Goal: Task Accomplishment & Management: Use online tool/utility

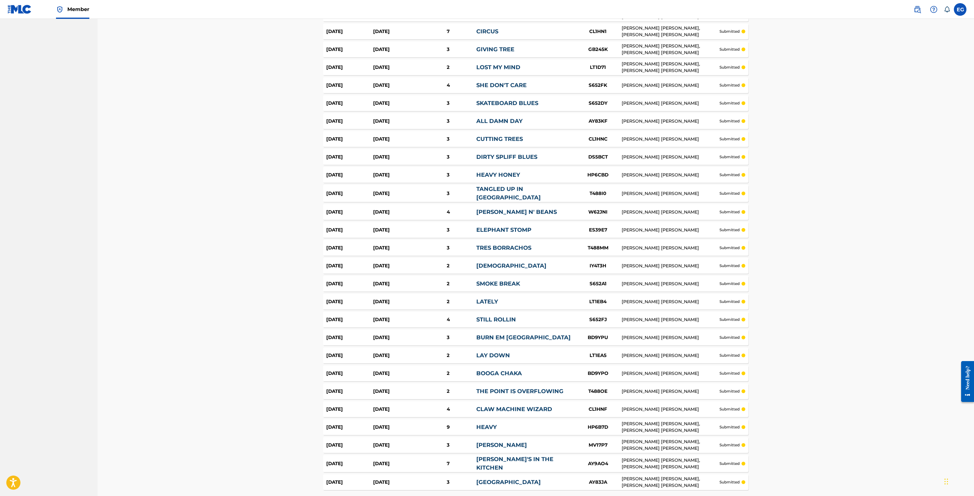
scroll to position [1515, 0]
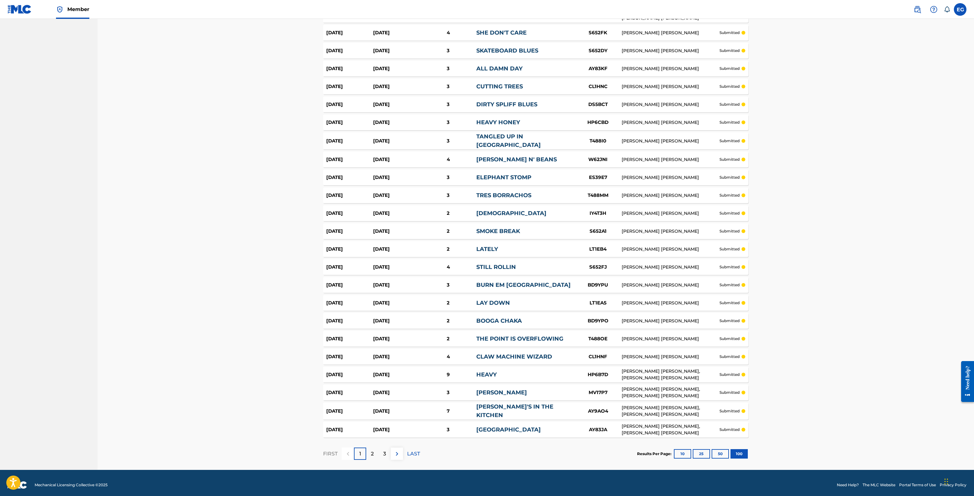
click at [374, 449] on div "2" at bounding box center [372, 454] width 12 height 12
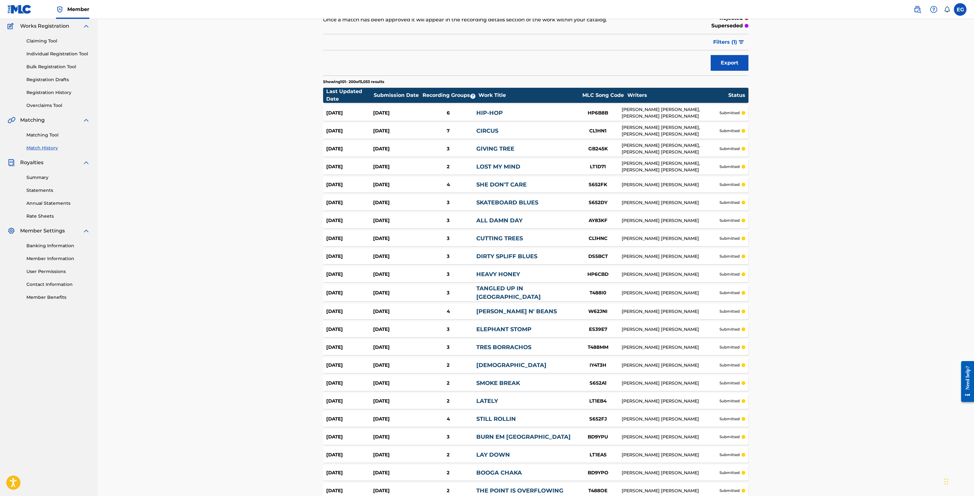
scroll to position [0, 0]
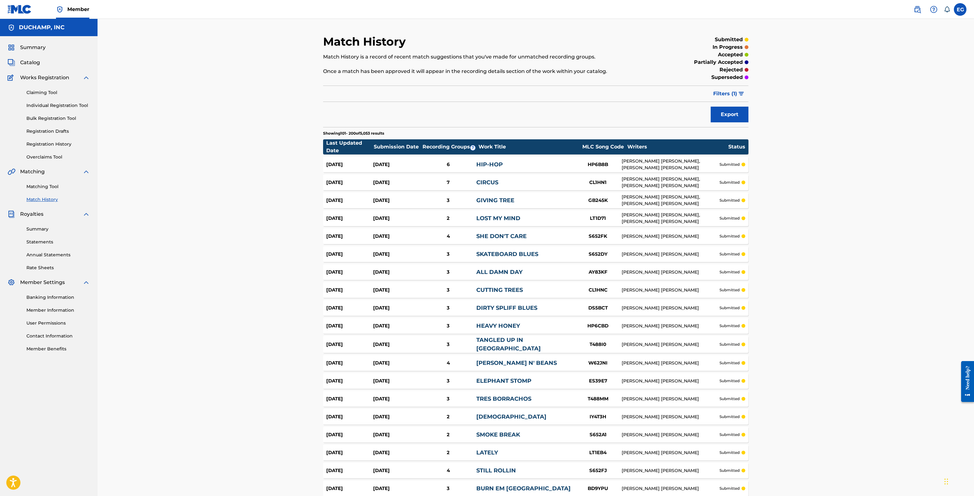
click at [48, 157] on link "Overclaims Tool" at bounding box center [58, 157] width 64 height 7
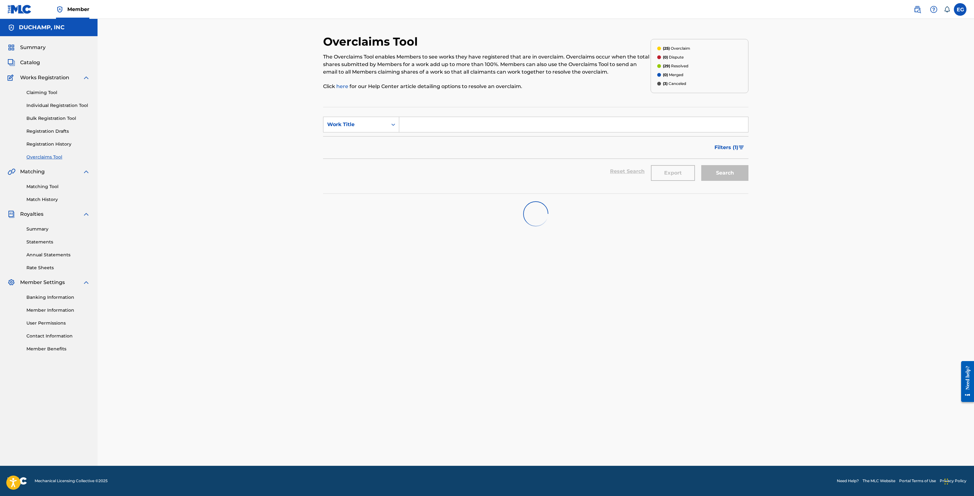
click at [48, 88] on div "Claiming Tool Individual Registration Tool Bulk Registration Tool Registration …" at bounding box center [49, 120] width 82 height 79
click at [49, 94] on link "Claiming Tool" at bounding box center [58, 92] width 64 height 7
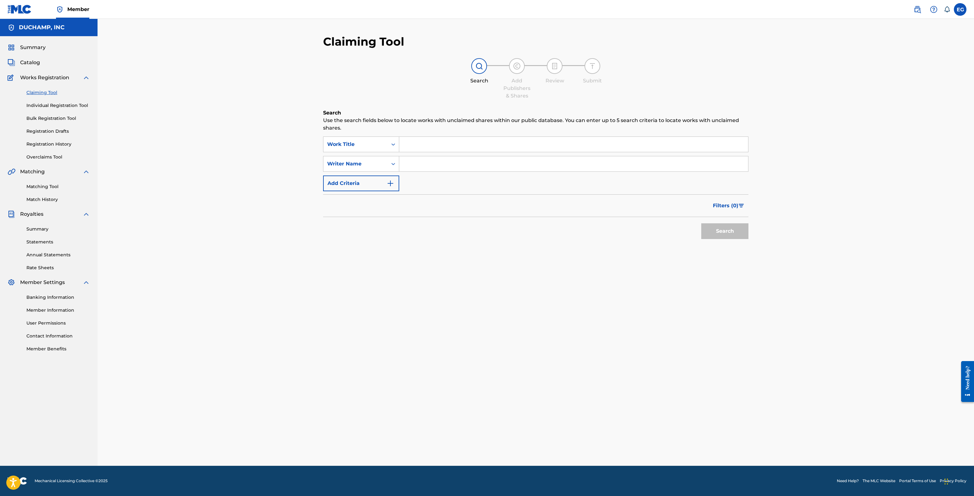
click at [420, 140] on input "Search Form" at bounding box center [573, 144] width 349 height 15
type input "13mos"
click at [701, 223] on button "Search" at bounding box center [724, 231] width 47 height 16
click at [44, 228] on link "Summary" at bounding box center [58, 229] width 64 height 7
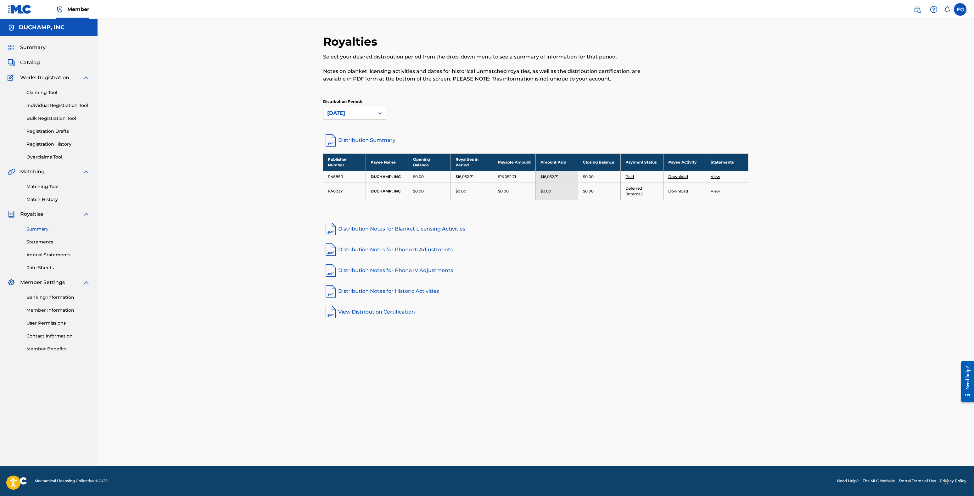
click at [39, 186] on link "Matching Tool" at bounding box center [58, 186] width 64 height 7
